Goal: Information Seeking & Learning: Understand process/instructions

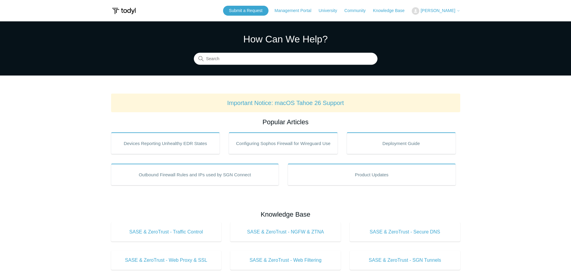
click at [439, 8] on span "[PERSON_NAME]" at bounding box center [438, 10] width 35 height 5
click at [438, 21] on link "My Support Requests" at bounding box center [441, 23] width 59 height 11
click at [271, 61] on input "Search" at bounding box center [286, 59] width 184 height 12
type input "certificate failed to install"
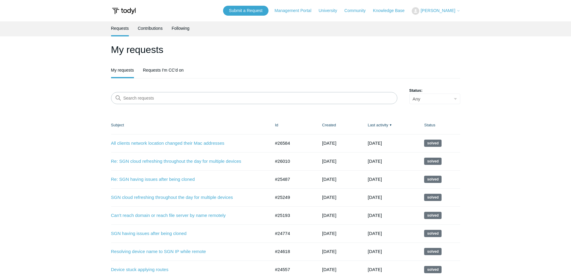
click at [127, 10] on img at bounding box center [124, 10] width 26 height 11
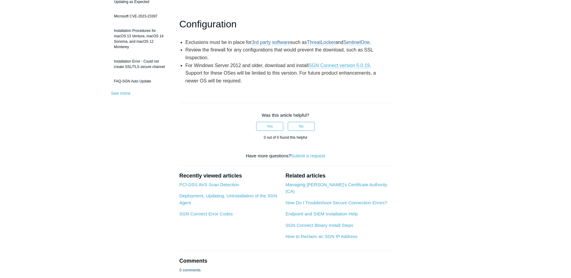
scroll to position [181, 0]
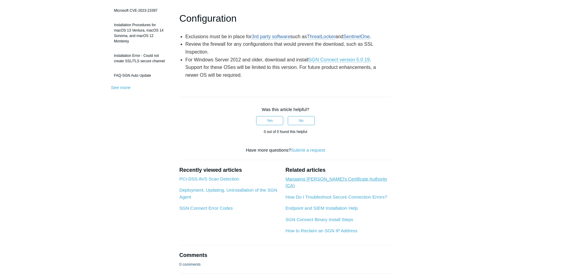
click at [317, 188] on link "Managing Todyl's Certificate Authority (CA)" at bounding box center [336, 182] width 102 height 12
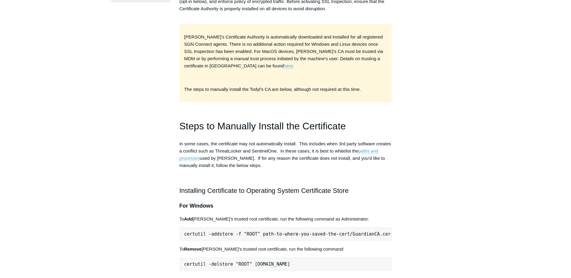
scroll to position [211, 0]
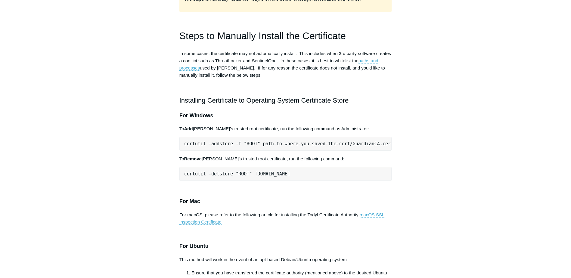
click at [345, 141] on span "certutil -addstore -f "ROOT" path-to-where-you-saved-the-cert/GuardianCA.cer" at bounding box center [287, 143] width 207 height 5
click at [345, 122] on div "Installing [PERSON_NAME]'s Certificate Authority (CA) allows the SGN Cloud to i…" at bounding box center [285, 253] width 213 height 707
click at [344, 137] on pre "certutil -addstore -f "ROOT" path-to-where-you-saved-the-cert/GuardianCA.cer" at bounding box center [285, 144] width 213 height 14
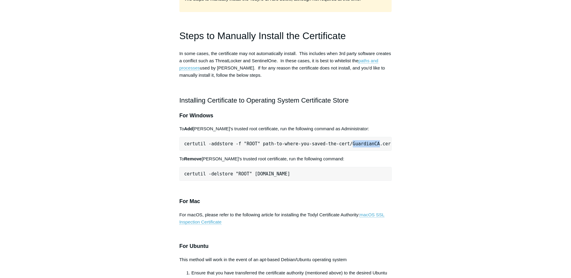
click at [344, 137] on pre "certutil -addstore -f "ROOT" path-to-where-you-saved-the-cert/GuardianCA.cer" at bounding box center [285, 144] width 213 height 14
copy div "certutil -addstore -f "ROOT" path-to-where-you-saved-the-cert/GuardianCA.cer"
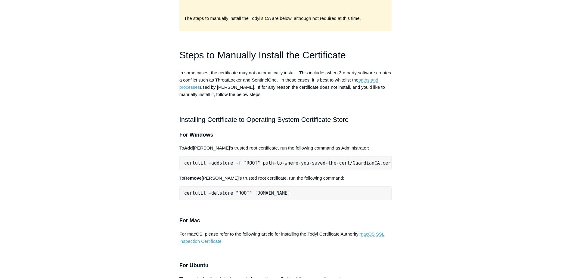
scroll to position [120, 0]
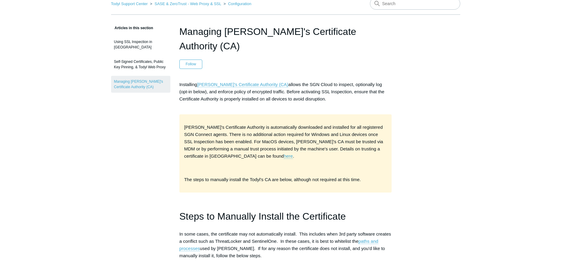
scroll to position [0, 0]
